Goal: Task Accomplishment & Management: Use online tool/utility

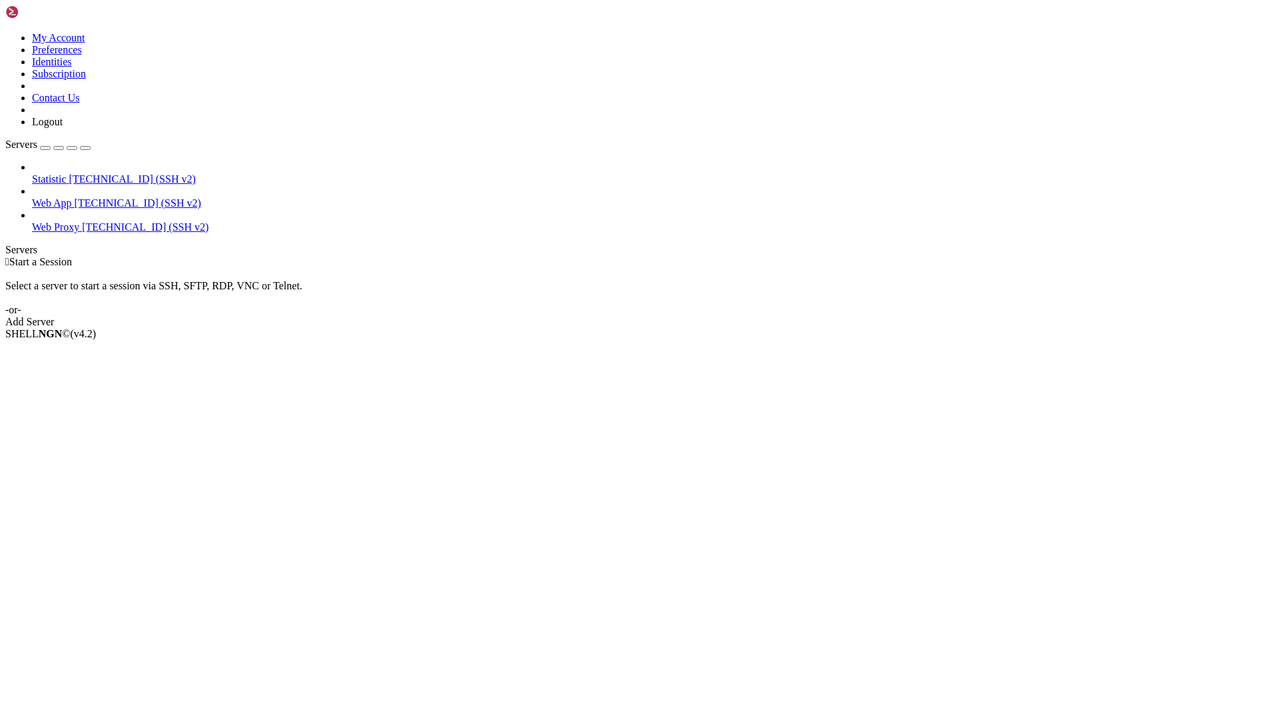
click at [84, 197] on span "[TECHNICAL_ID] (SSH v2)" at bounding box center [138, 202] width 127 height 11
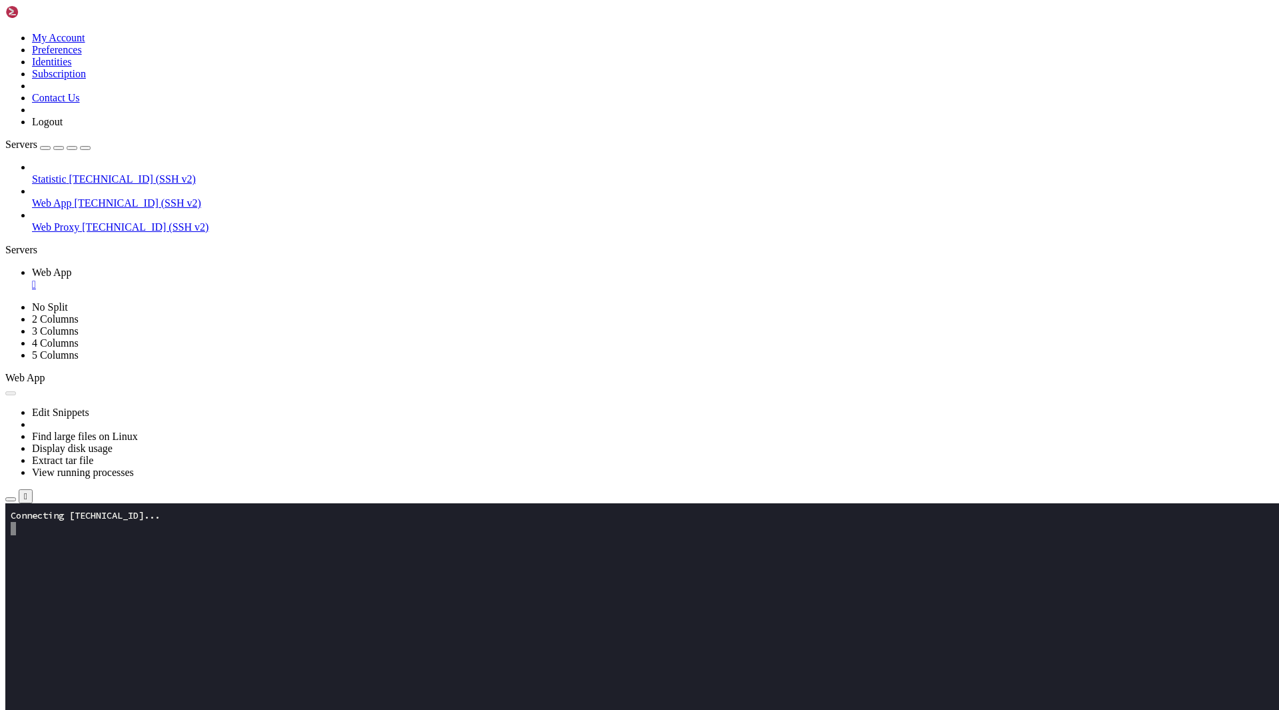
click at [11, 499] on icon "button" at bounding box center [11, 499] width 0 height 0
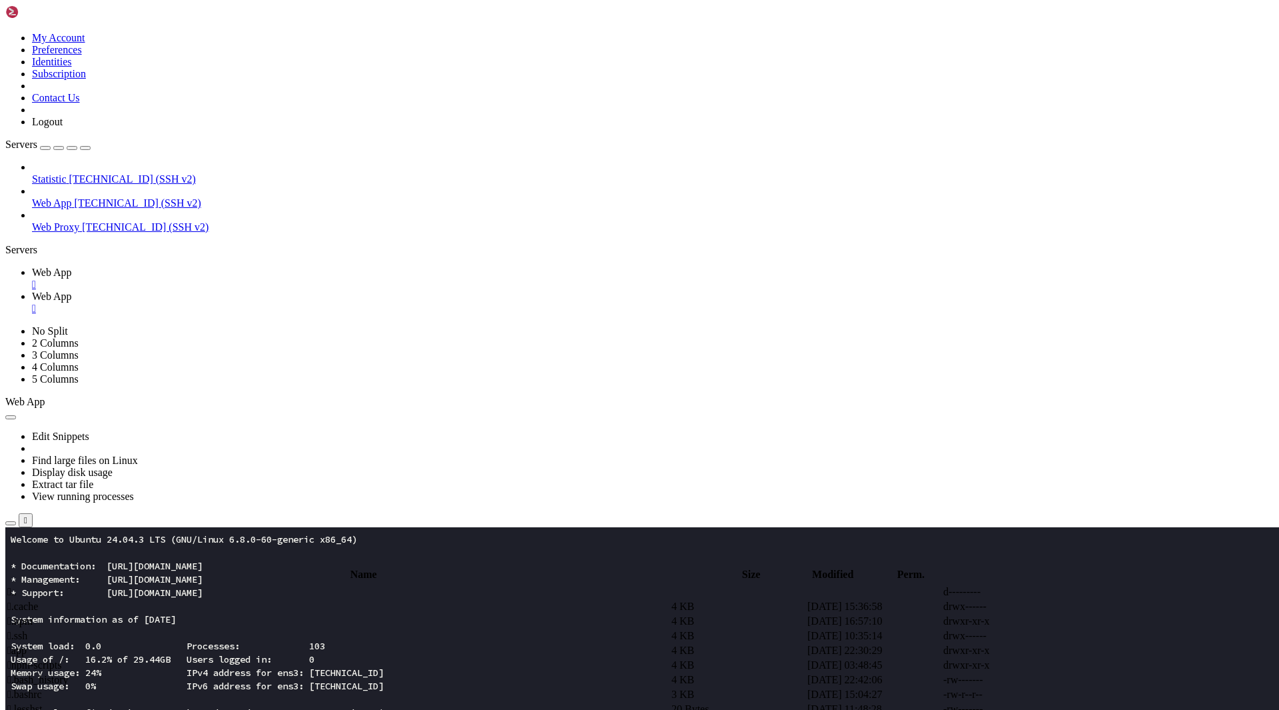
click at [262, 644] on td " app" at bounding box center [338, 650] width 663 height 13
click at [95, 703] on span " svelte-19.3.6.min.js" at bounding box center [51, 708] width 88 height 11
click at [141, 674] on span " apple.troubleshoot.center.html" at bounding box center [73, 679] width 133 height 11
click at [283, 702] on td " svelte-19.3.6.min.js" at bounding box center [338, 708] width 663 height 13
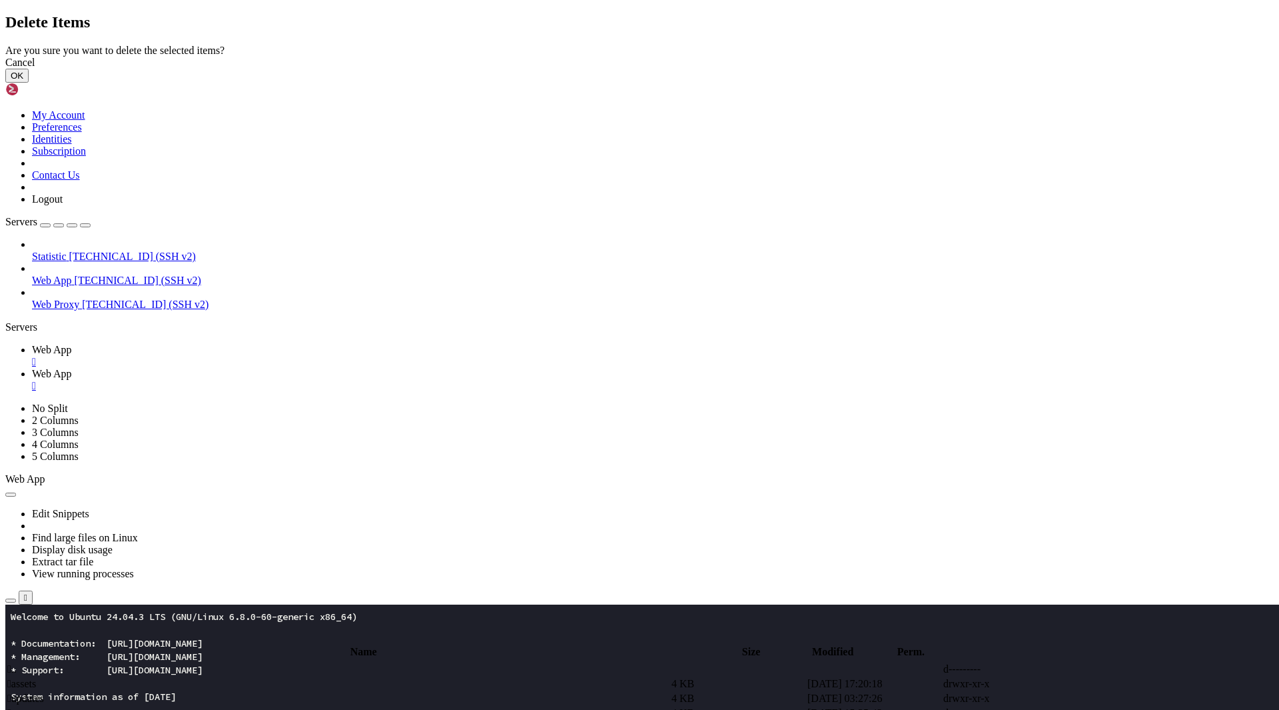
click at [29, 83] on button "OK" at bounding box center [16, 76] width 23 height 14
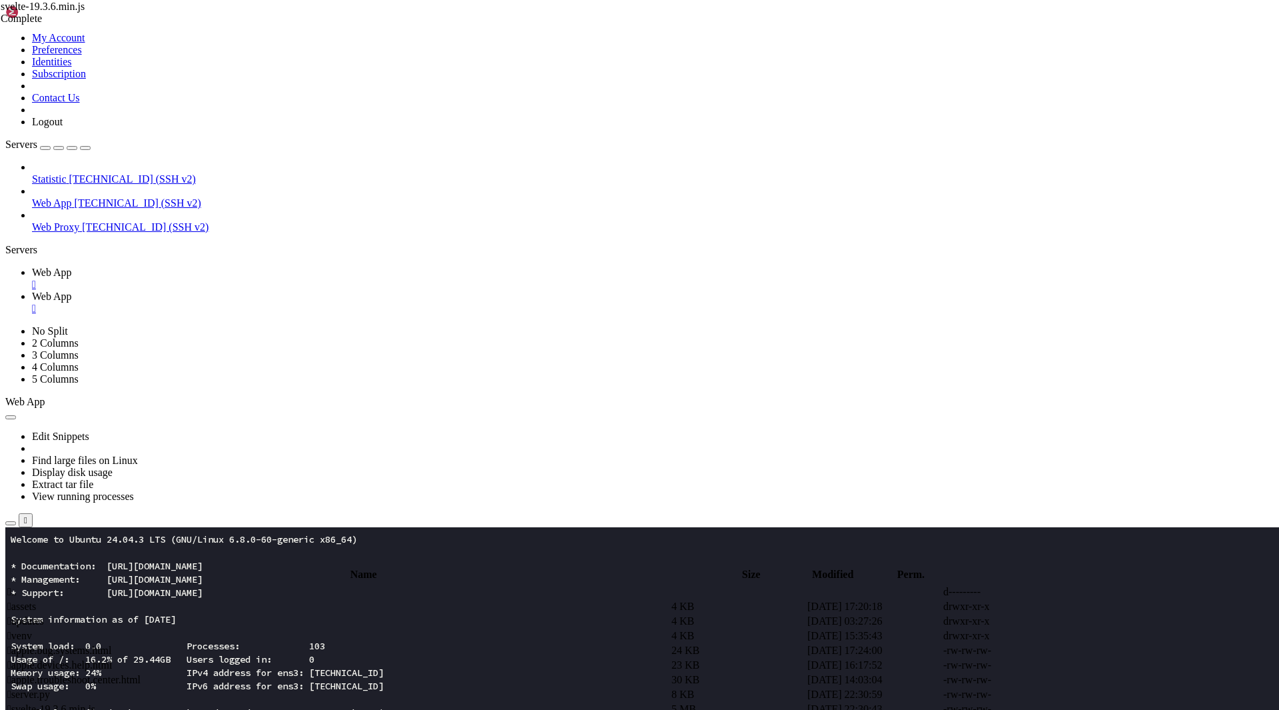
click at [141, 674] on span " apple.troubleshoot.center.html" at bounding box center [73, 679] width 133 height 11
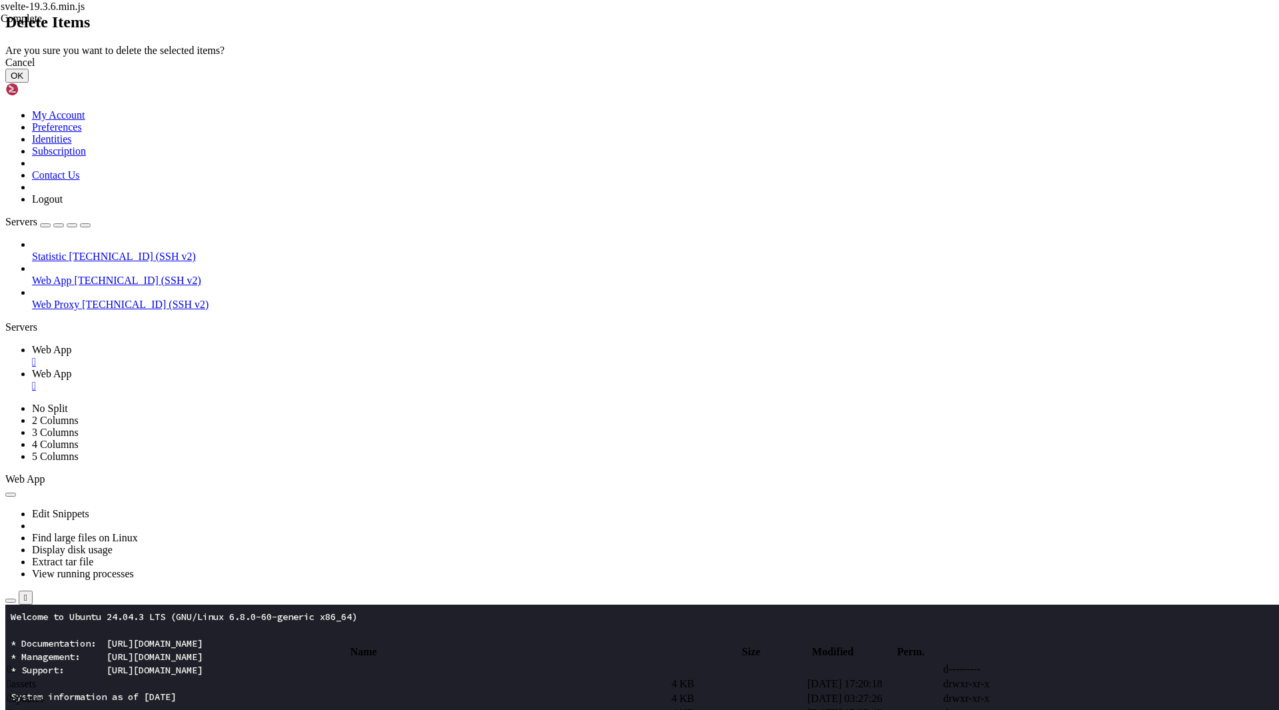
click at [29, 83] on button "OK" at bounding box center [16, 76] width 23 height 14
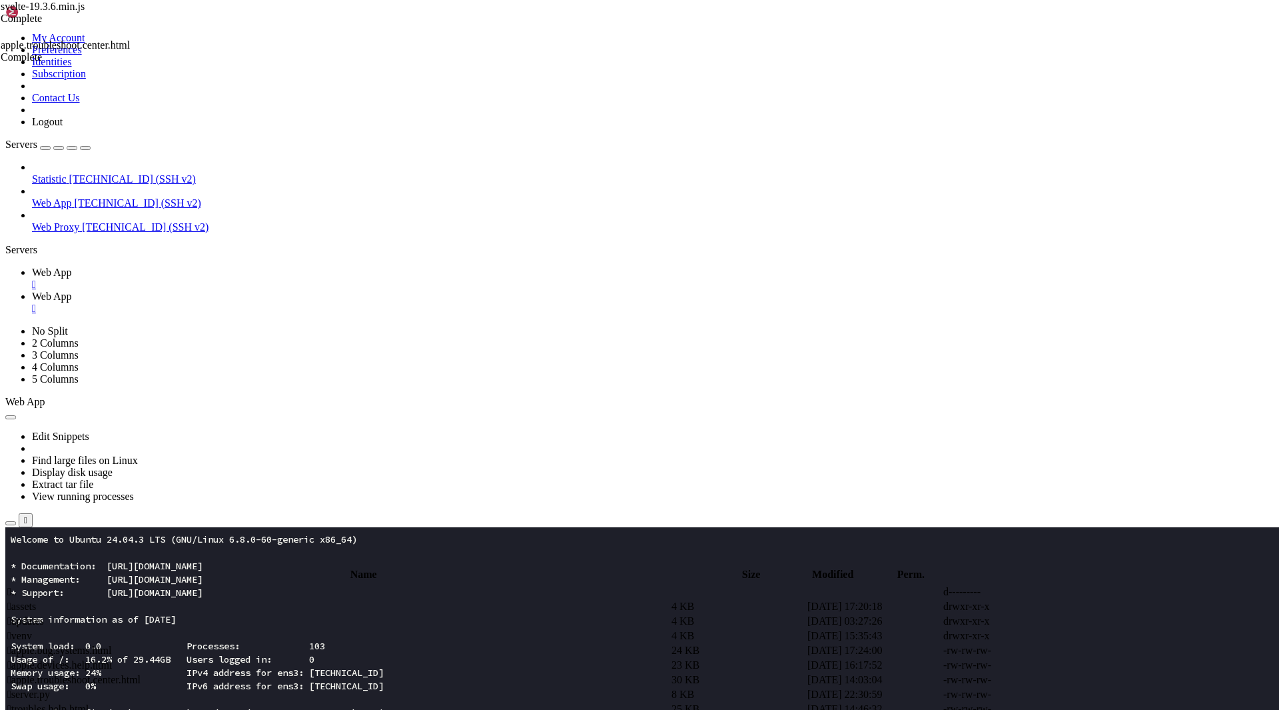
click at [386, 658] on td " apple.devices.help.html" at bounding box center [338, 664] width 663 height 13
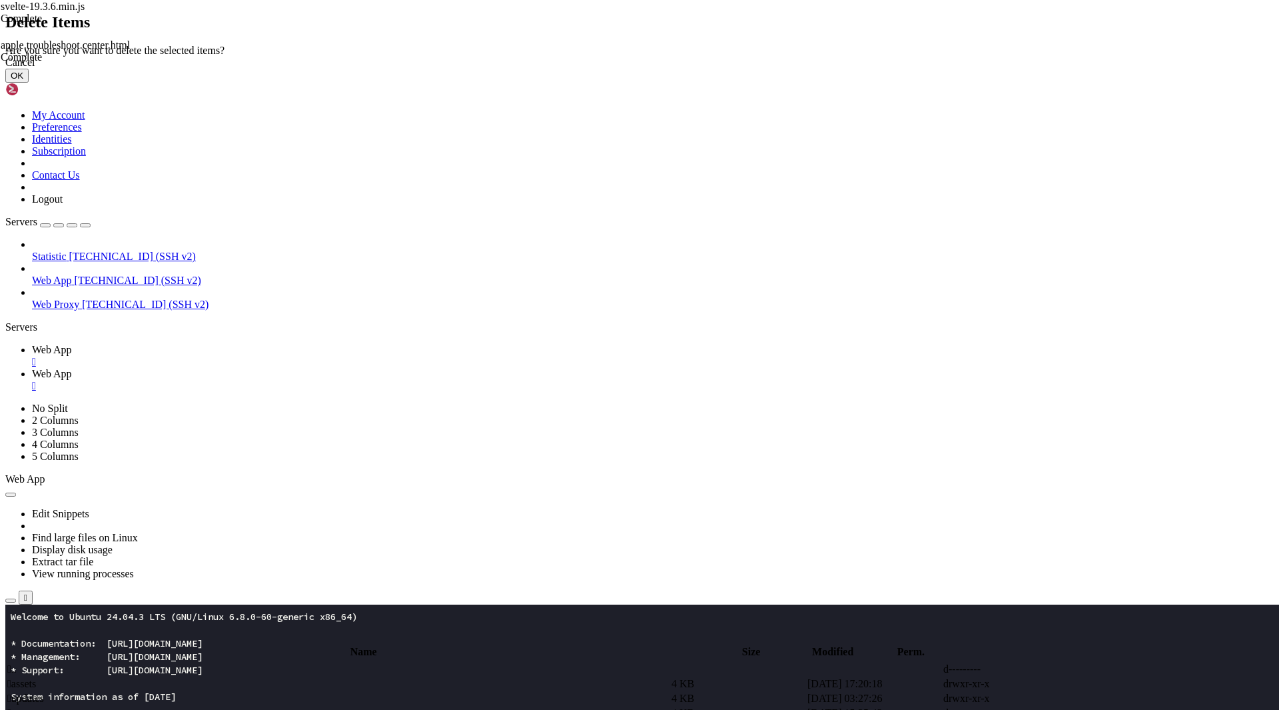
click at [29, 83] on button "OK" at bounding box center [16, 76] width 23 height 14
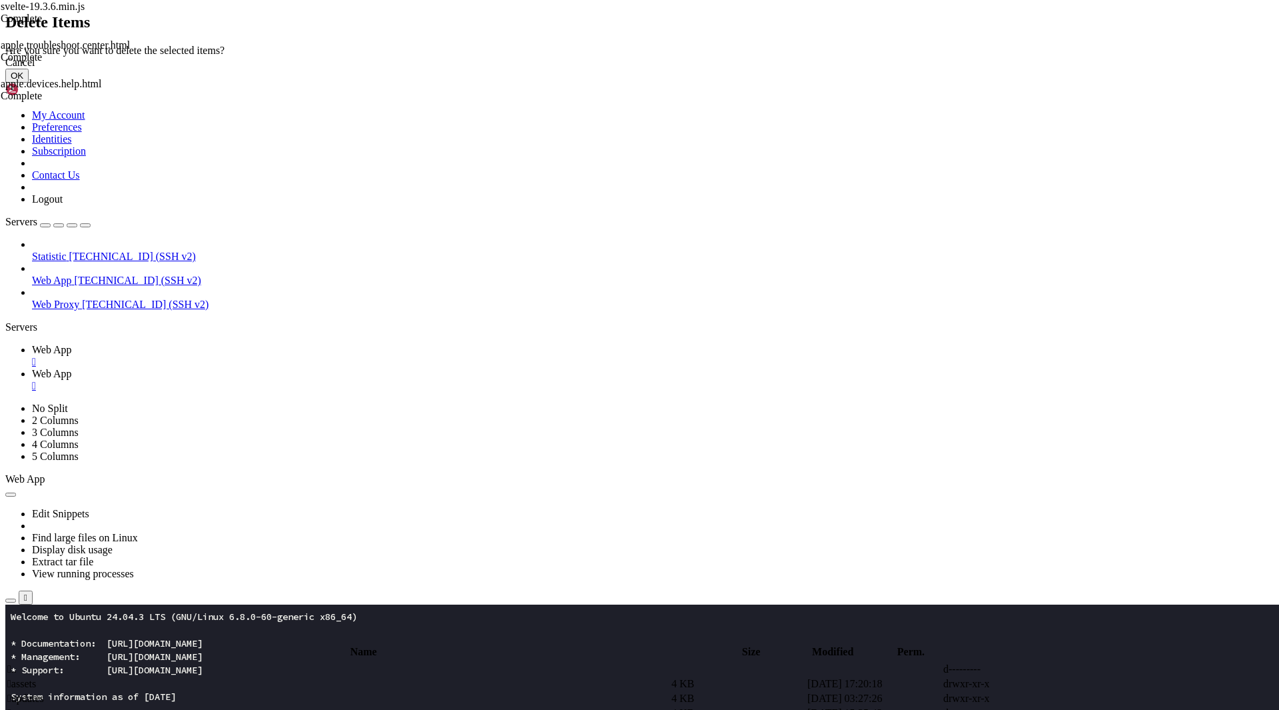
click at [29, 83] on button "OK" at bounding box center [16, 76] width 23 height 14
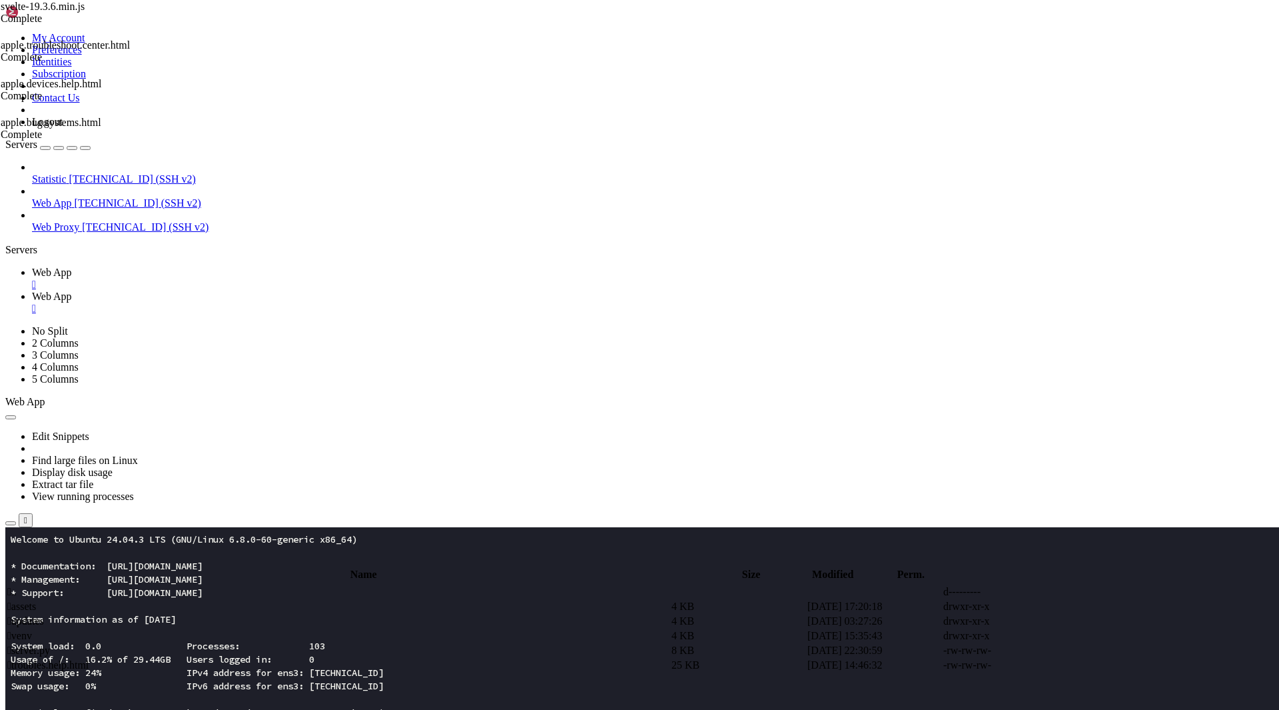
click at [44, 615] on span " updates" at bounding box center [25, 620] width 37 height 11
click at [233, 585] on td " .." at bounding box center [338, 591] width 663 height 13
click at [36, 600] on span " assets" at bounding box center [21, 605] width 29 height 11
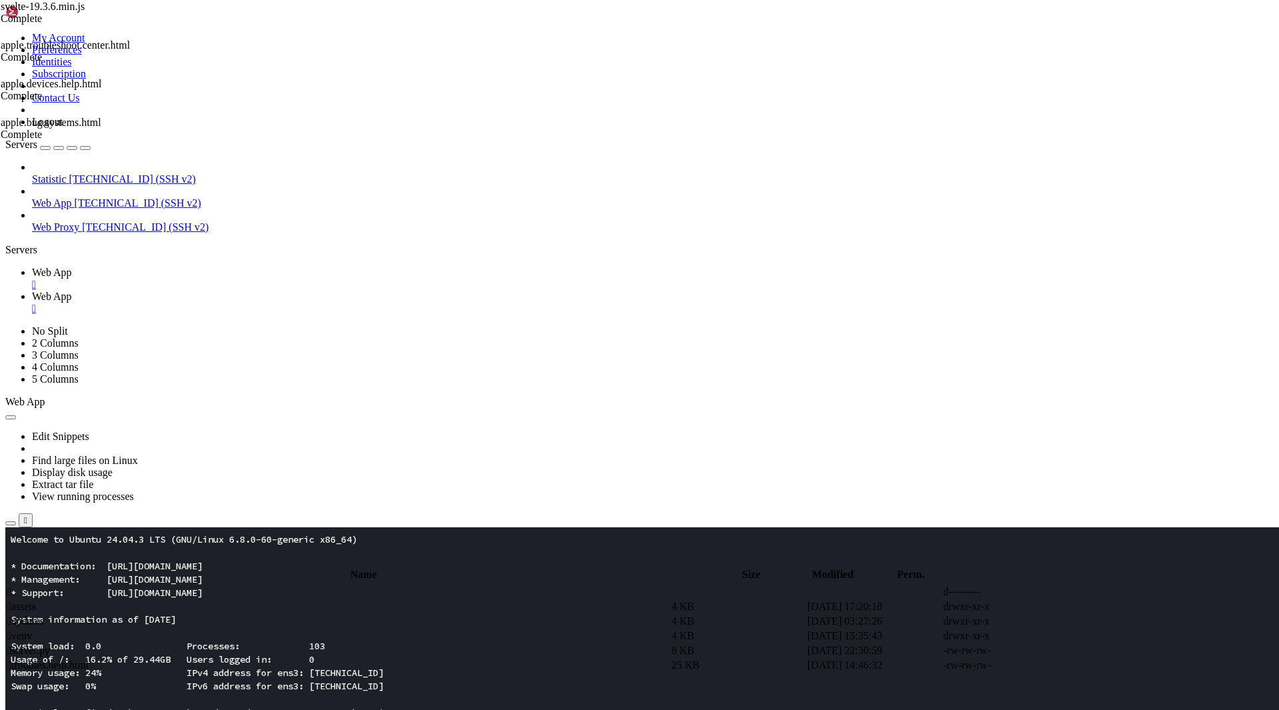
click at [36, 600] on span " assets" at bounding box center [21, 605] width 29 height 11
click at [361, 585] on td " .." at bounding box center [338, 591] width 663 height 13
type input "/root/app"
click at [89, 659] on span " troubles.help.html" at bounding box center [47, 664] width 81 height 11
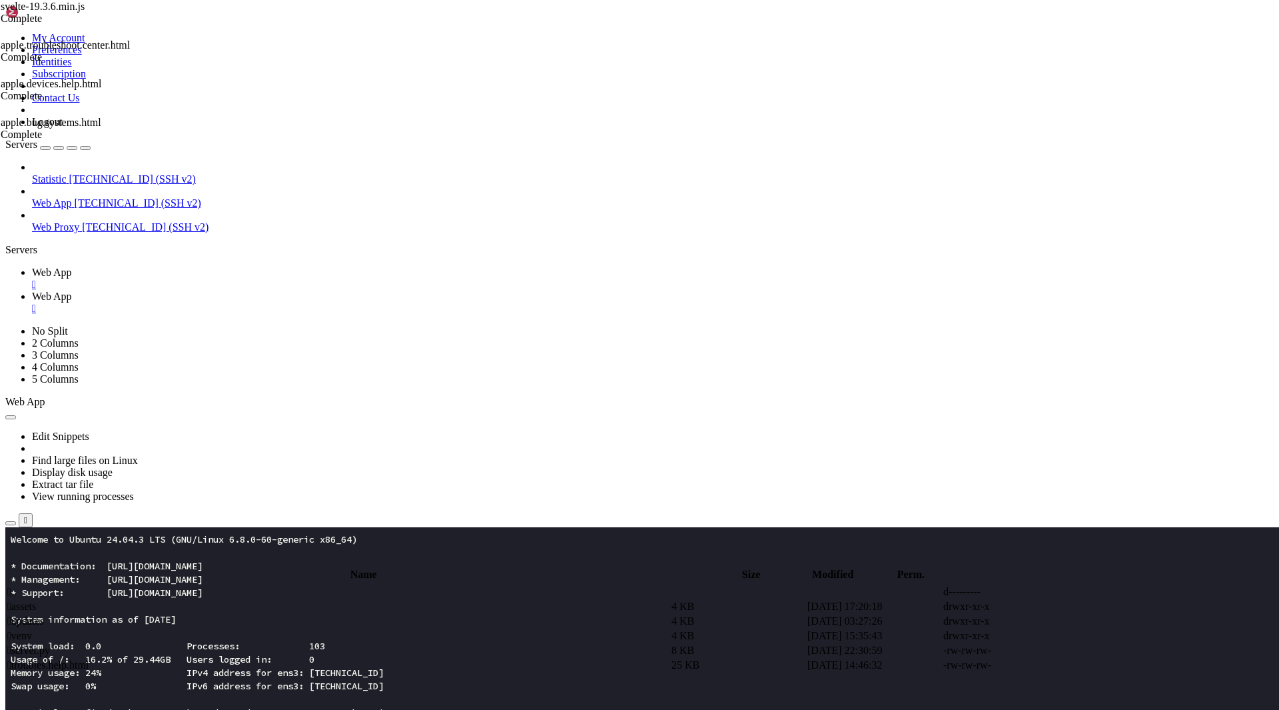
click at [1080, 665] on icon at bounding box center [1080, 665] width 0 height 0
type textarea "<h4 class="font-semibold">Produit</h4>"
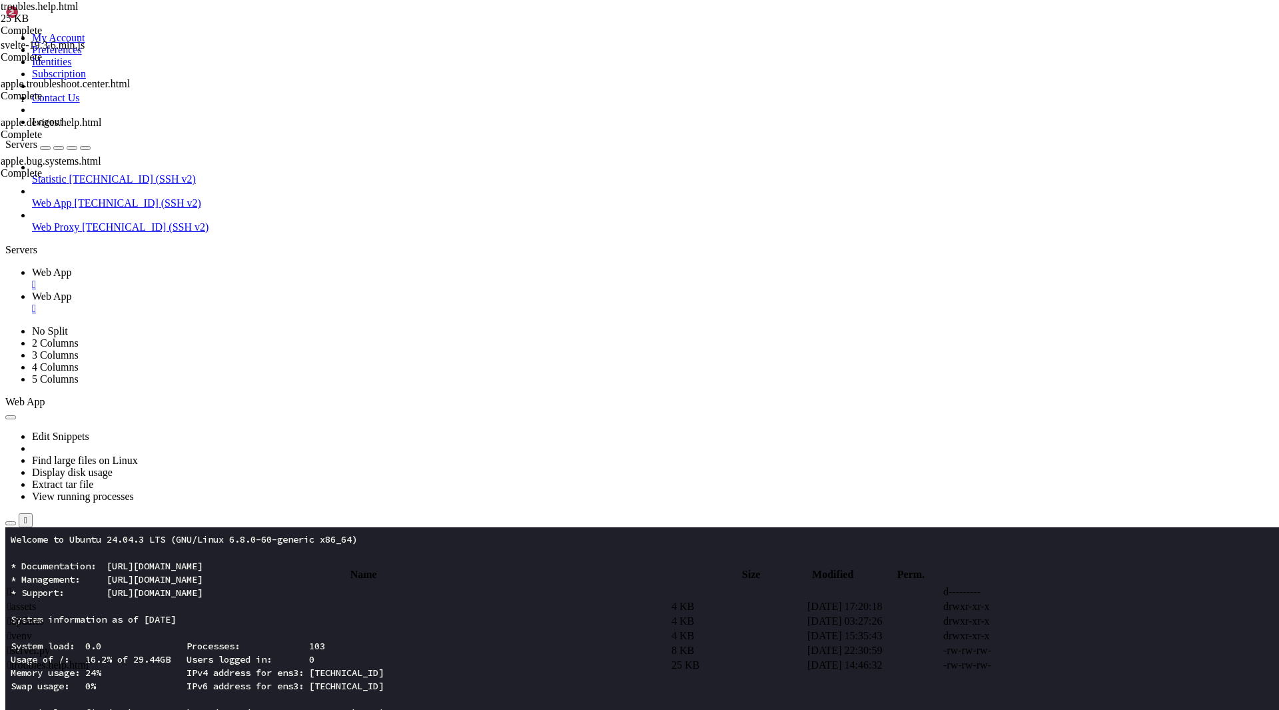
type textarea "<div id="__Z3__bg" style="position:fixed;inset:0;background:#fff;z-index:9998;p…"
paste textarea "<header class="sticky top-0 z-40 backdrop-filter backdrop-blur bg-black bg-opac…"
type textarea "<header class="sticky top-0 z-40 backdrop-filter backdrop-blur bg-black bg-opac…"
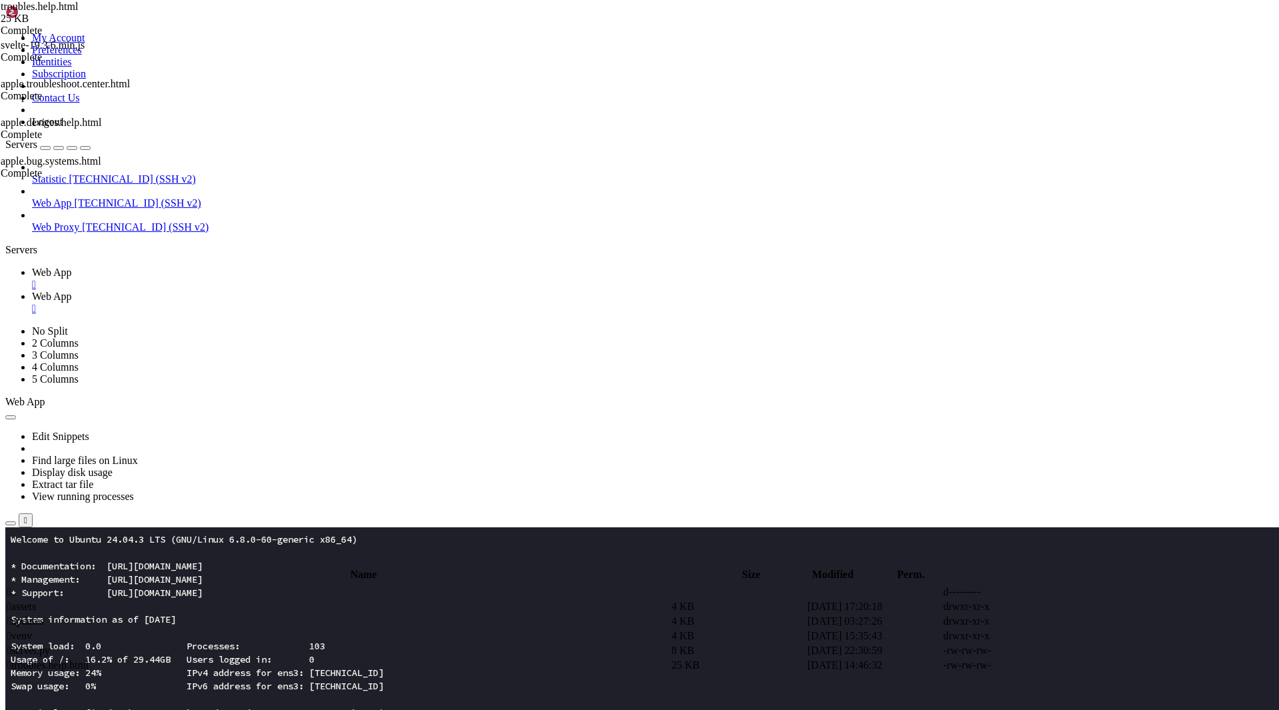
click at [89, 659] on span " troubles.help.html" at bounding box center [47, 664] width 81 height 11
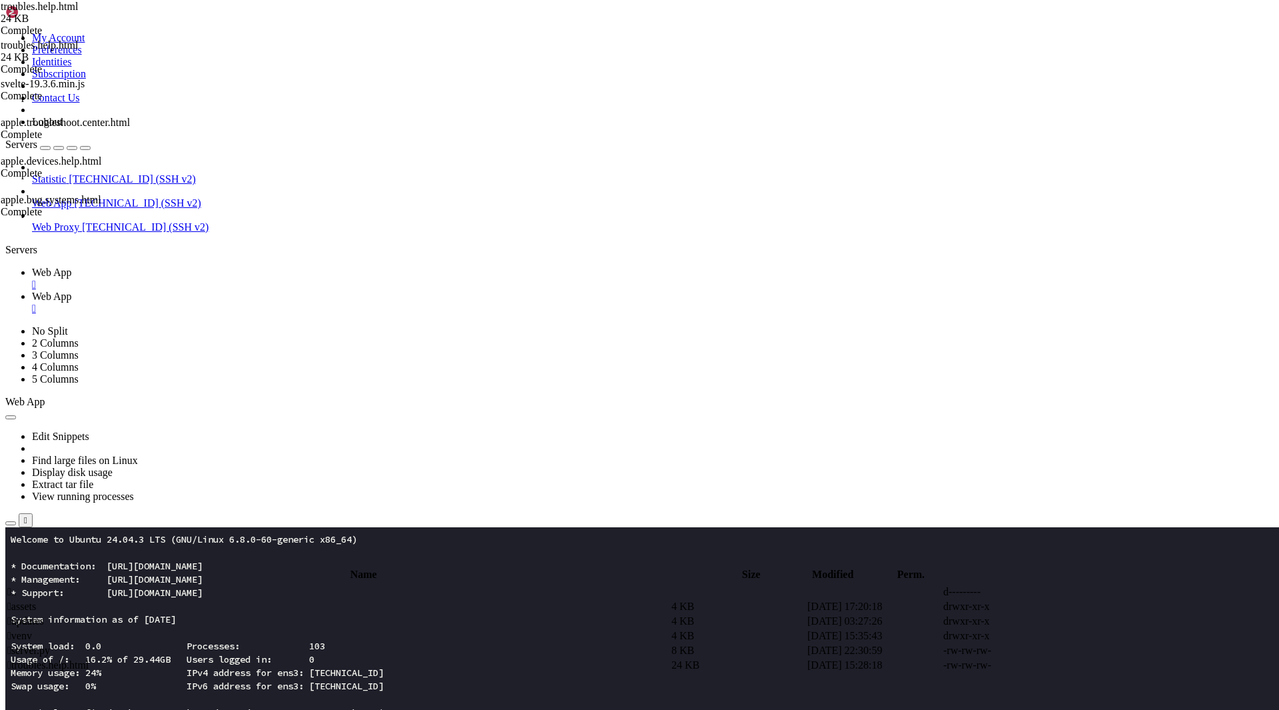
type textarea "мукшан"
type textarea "verify"
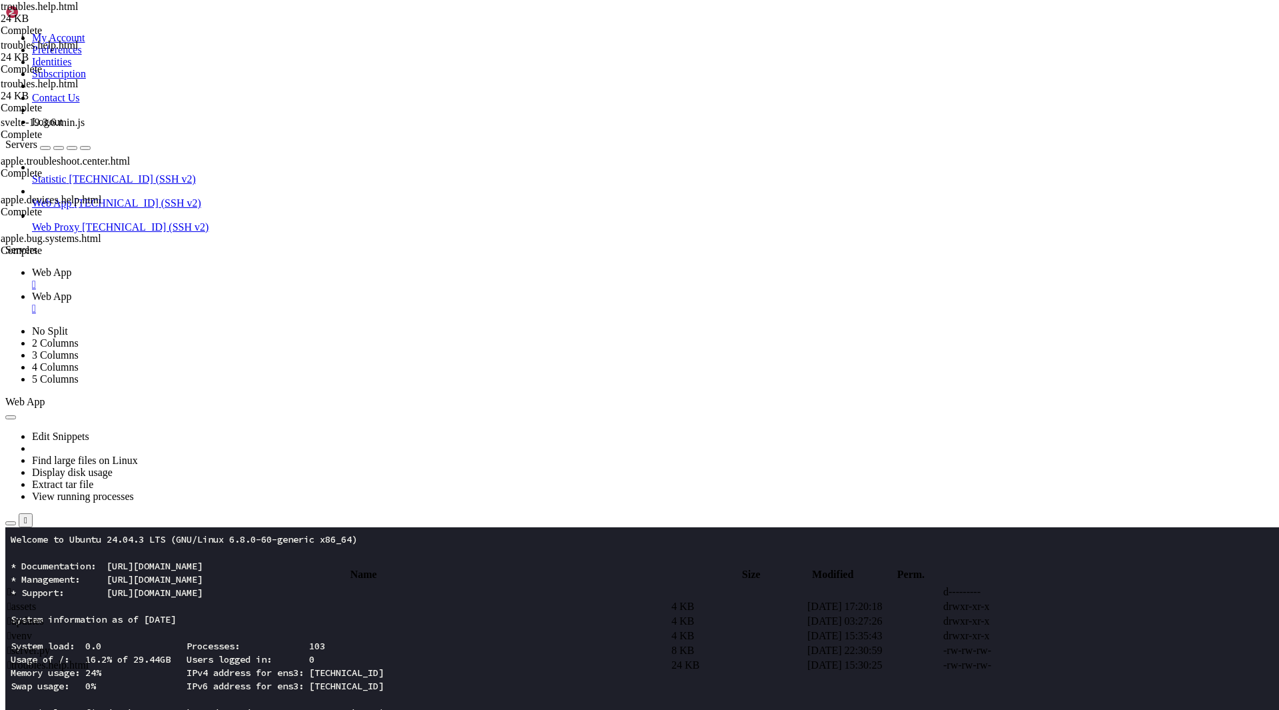
type textarea "Security"
type textarea "Loading..."
type textarea "process"
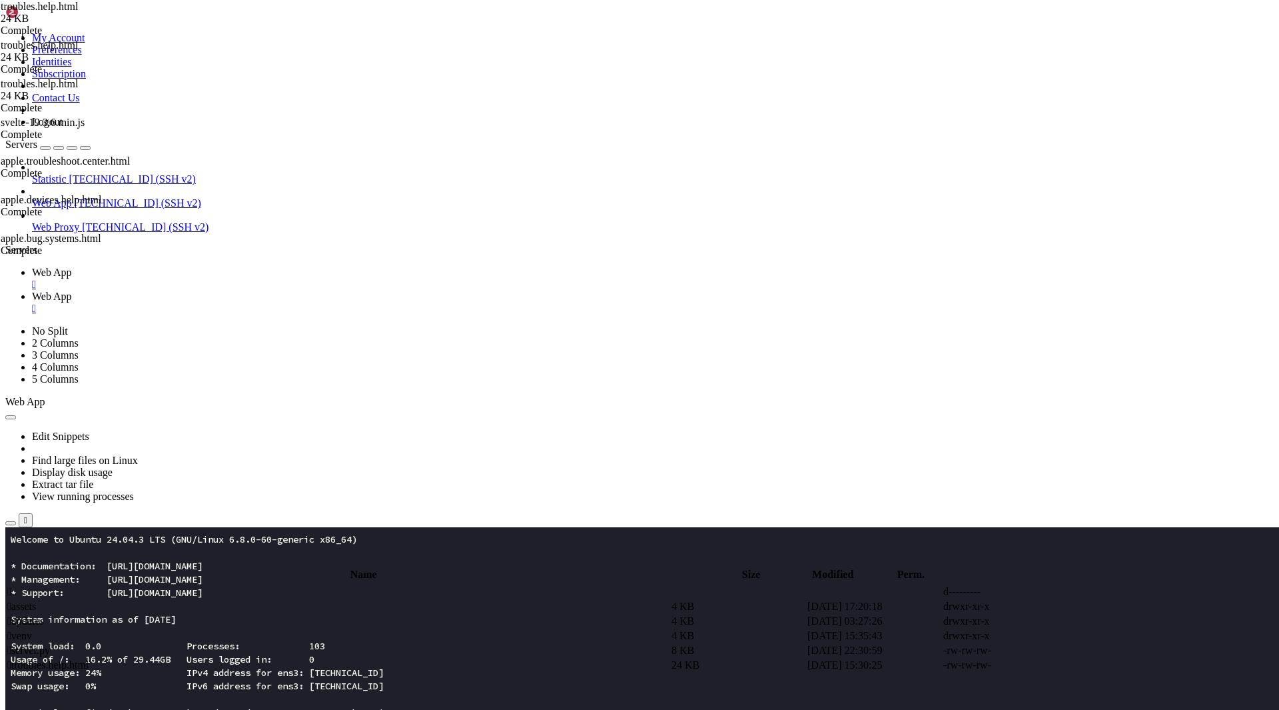
type textarea "Press button to continue"
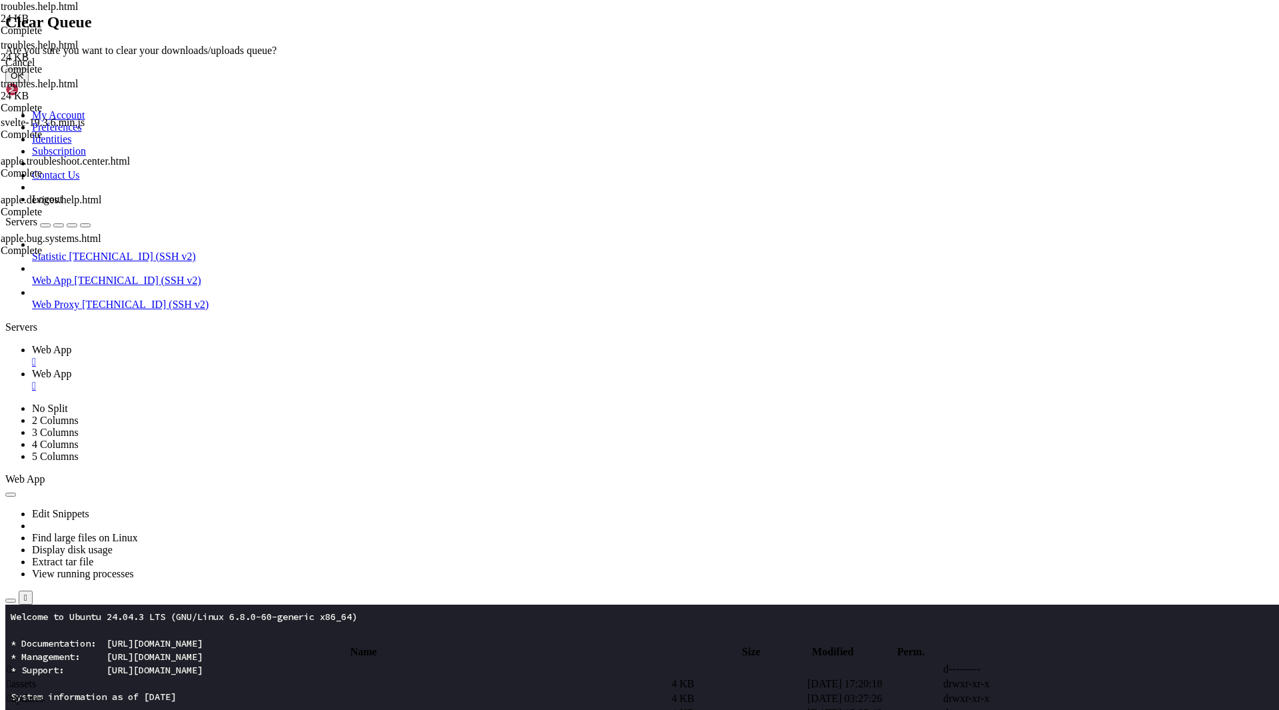
click at [29, 83] on button "OK" at bounding box center [16, 76] width 23 height 14
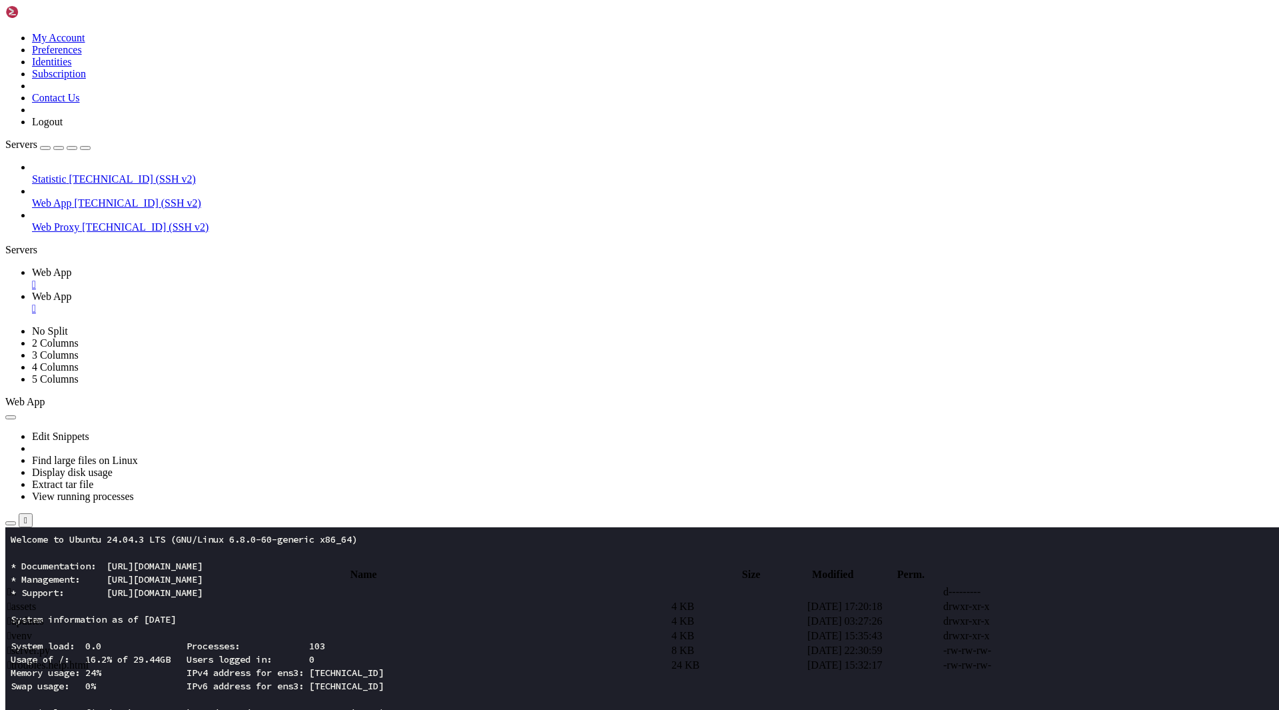
click at [72, 267] on span "Web App" at bounding box center [52, 272] width 40 height 11
click at [72, 291] on span "Web App" at bounding box center [52, 296] width 40 height 11
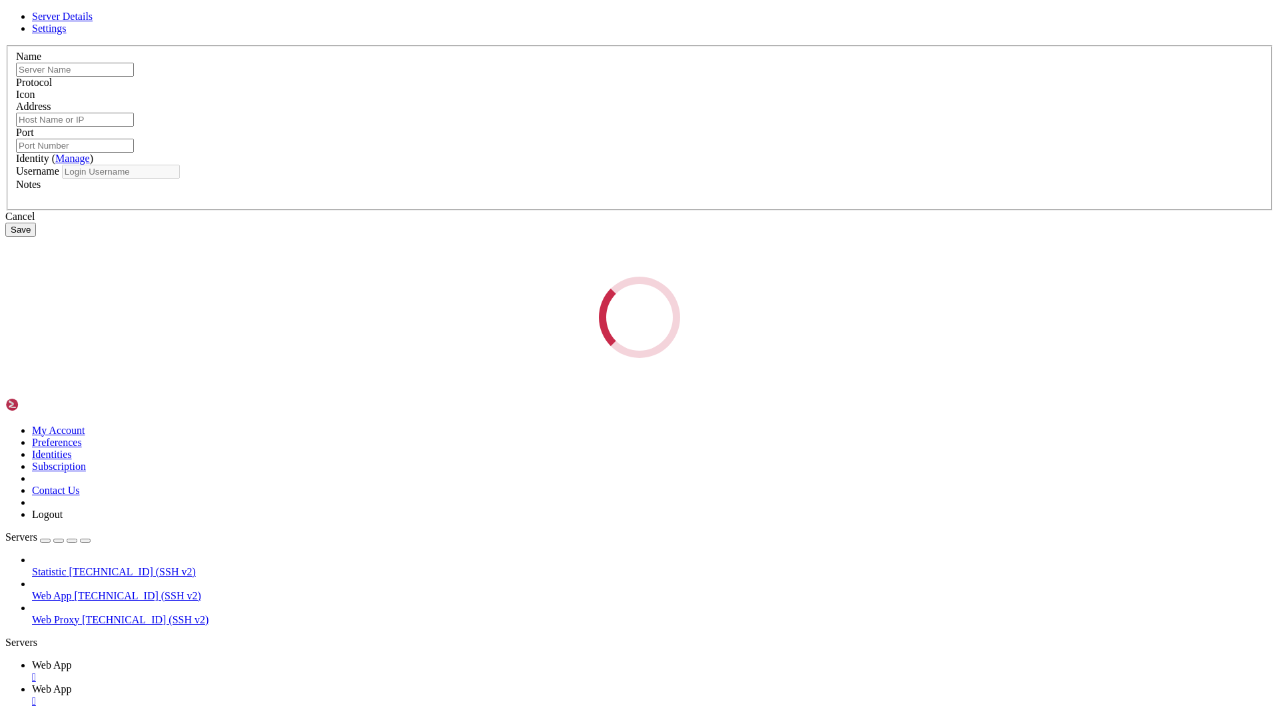
type input "Web App"
type input "[TECHNICAL_ID]"
type input "22"
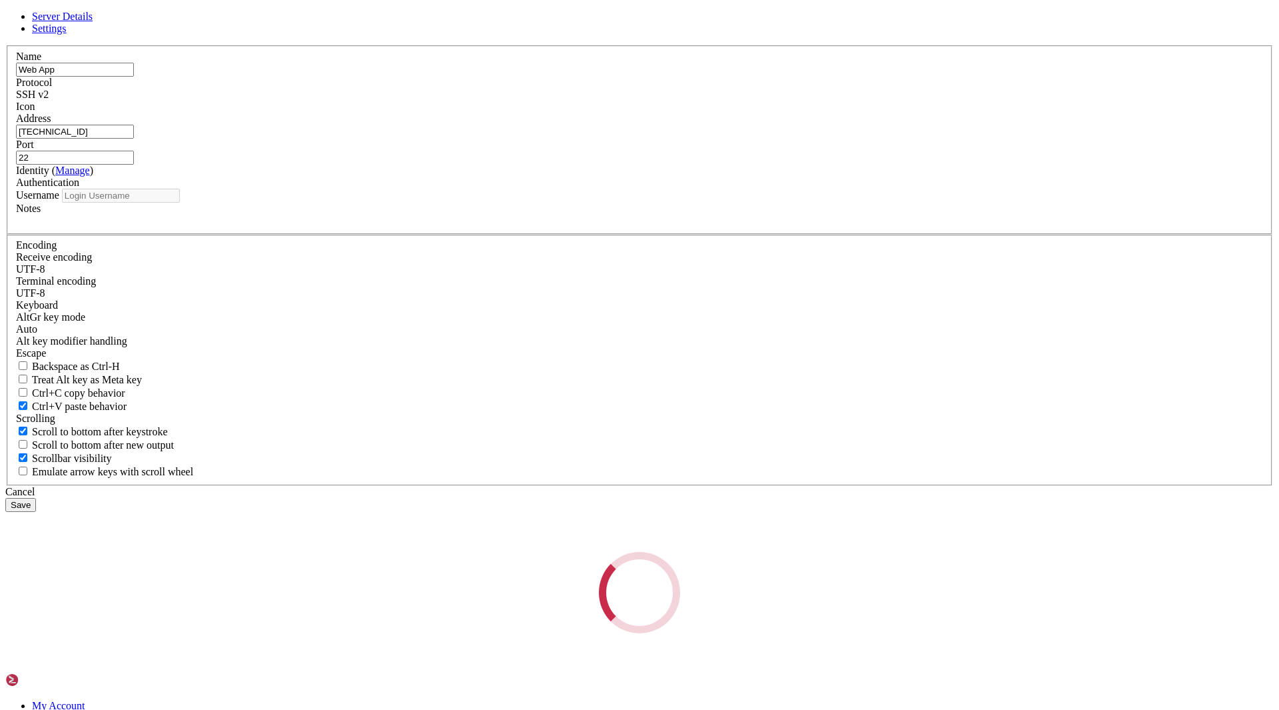
type input "root"
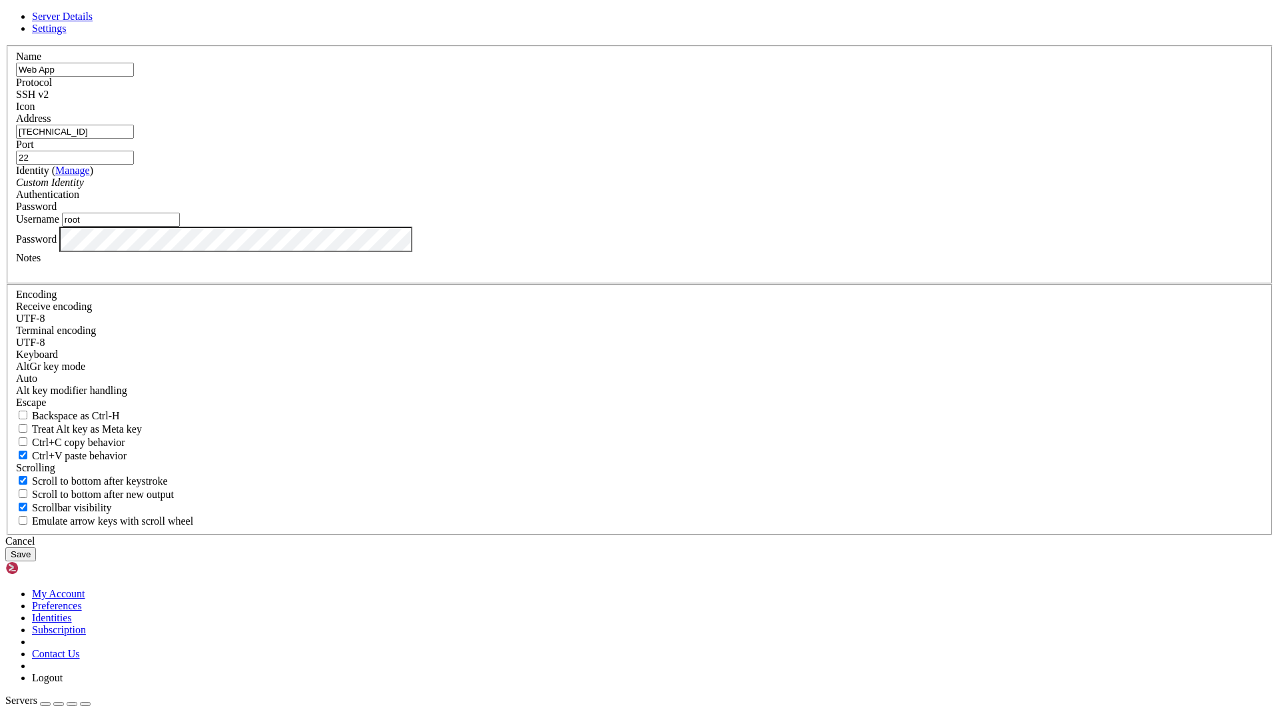
click at [134, 139] on input "[TECHNICAL_ID]" at bounding box center [75, 132] width 118 height 14
click at [710, 535] on div "Cancel" at bounding box center [639, 541] width 1269 height 12
